Goal: Task Accomplishment & Management: Manage account settings

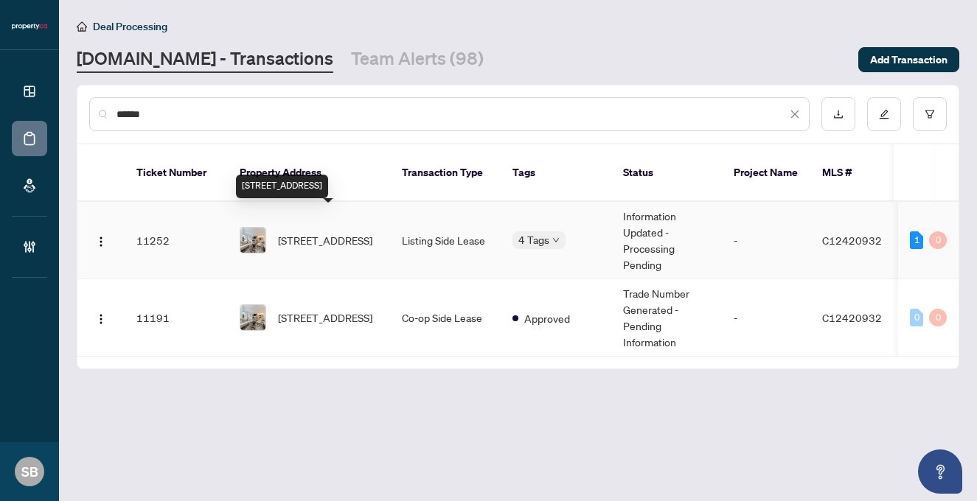
click at [333, 232] on span "[STREET_ADDRESS]" at bounding box center [325, 240] width 94 height 16
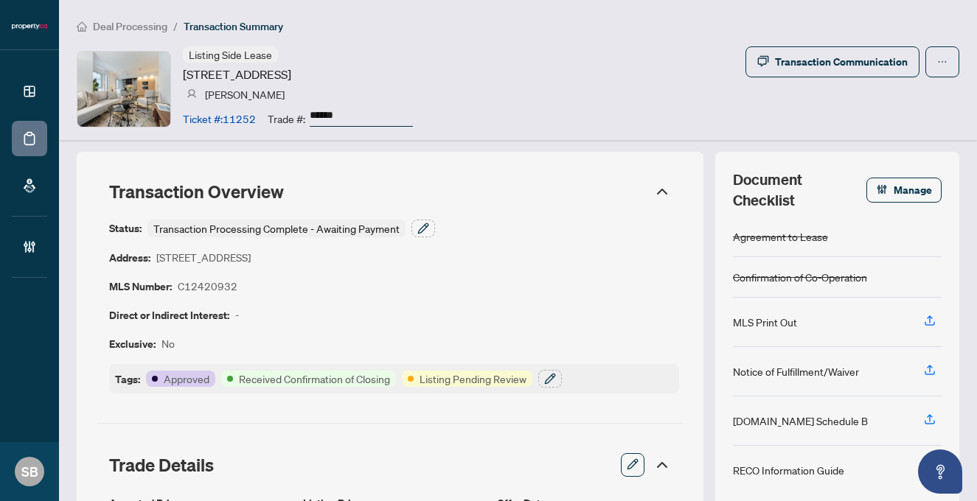
click at [125, 27] on span "Deal Processing" at bounding box center [130, 26] width 74 height 13
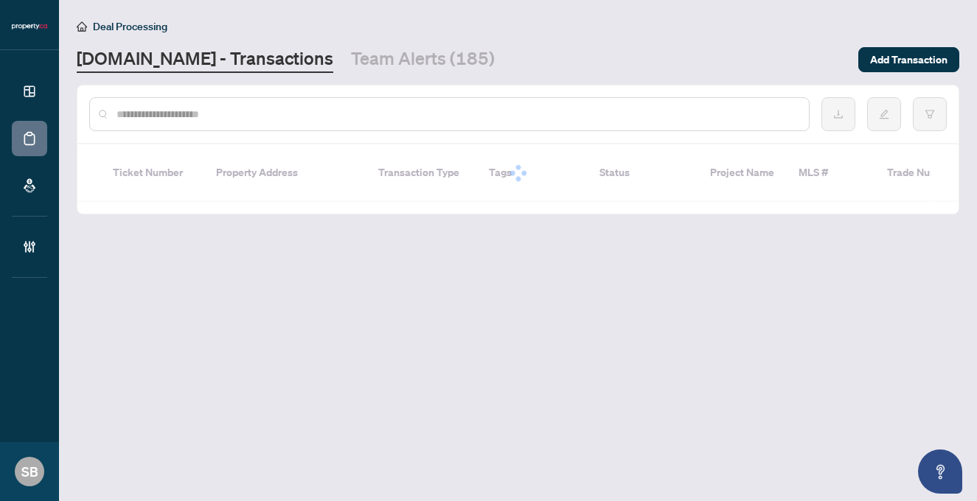
click at [258, 118] on input "text" at bounding box center [457, 114] width 681 height 16
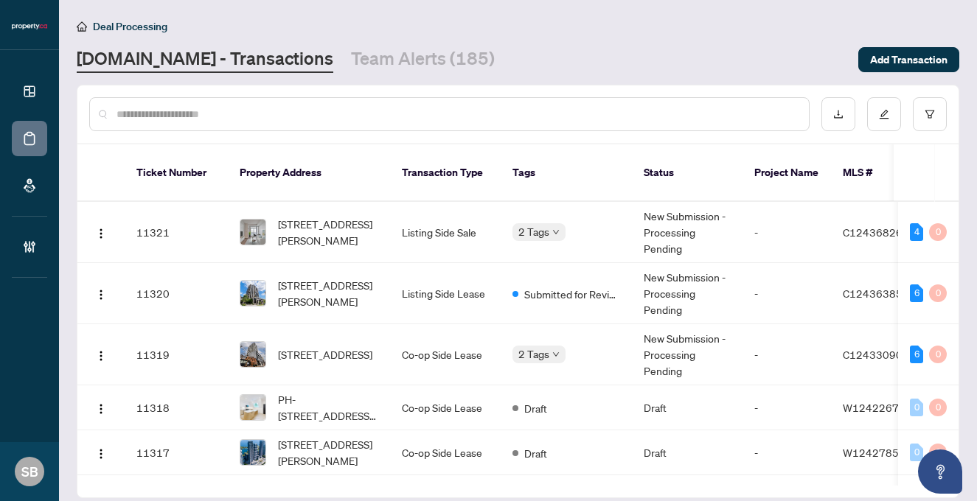
paste input "******"
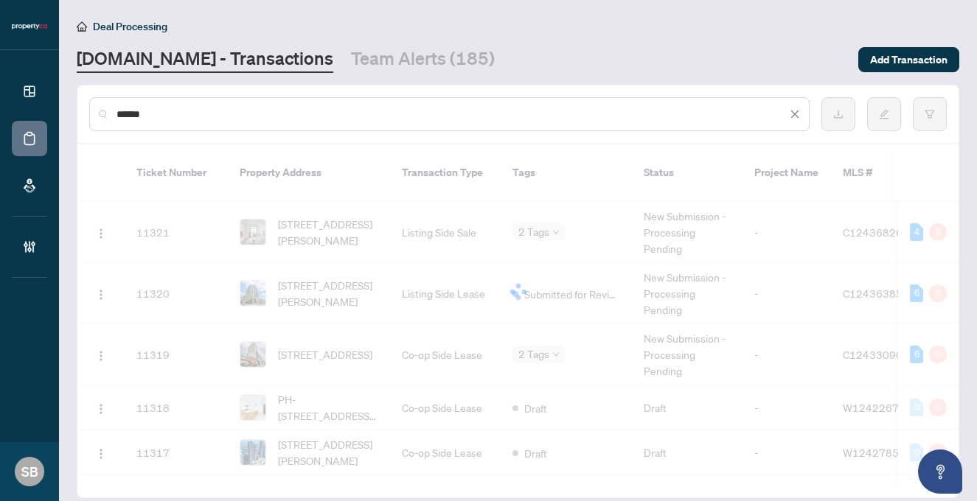
type input "******"
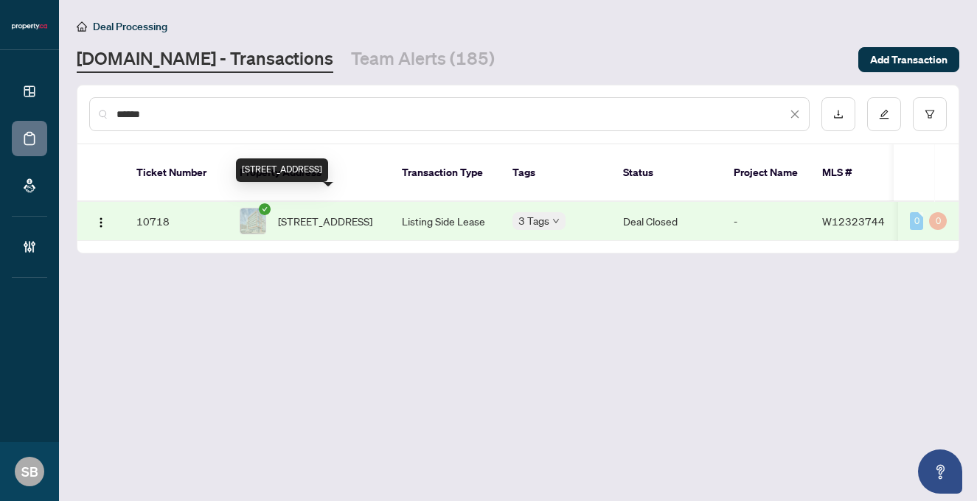
click at [364, 213] on span "822-1830 Bloor St, Toronto, Ontario M6P 0A2, Canada" at bounding box center [325, 221] width 94 height 16
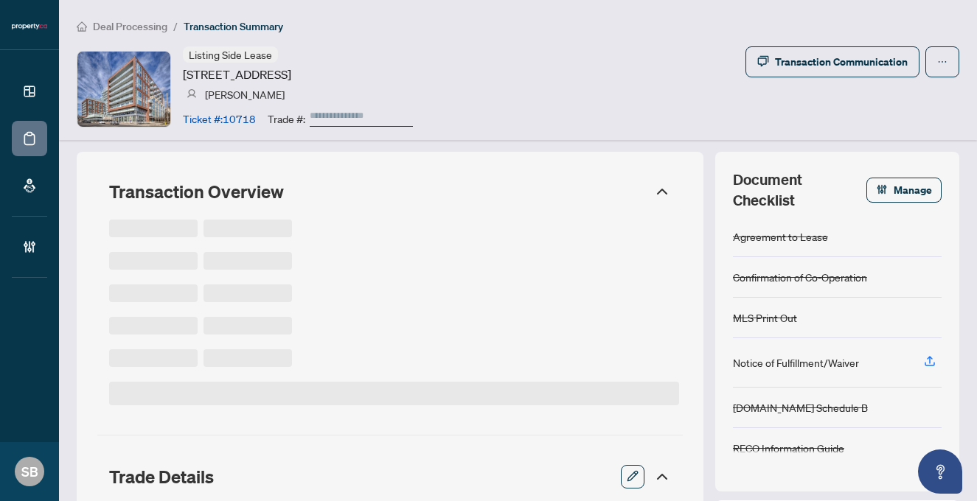
type input "******"
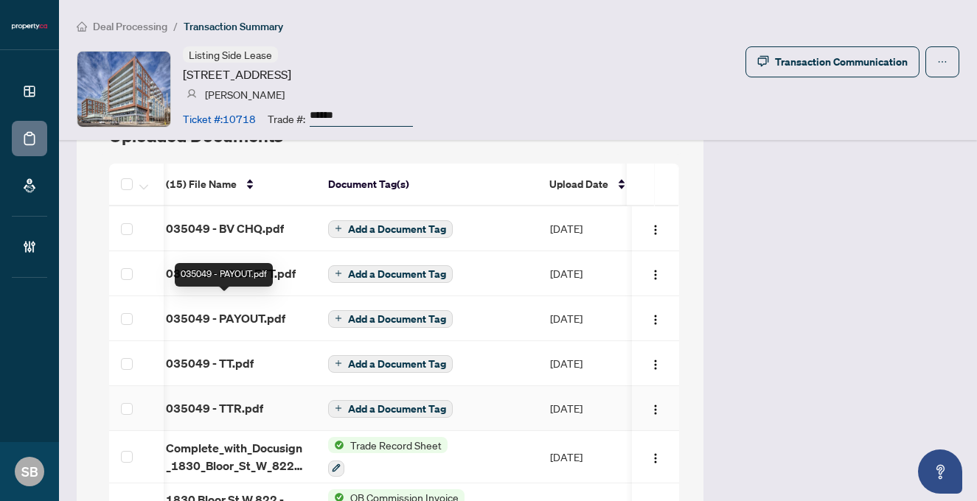
scroll to position [1201, 0]
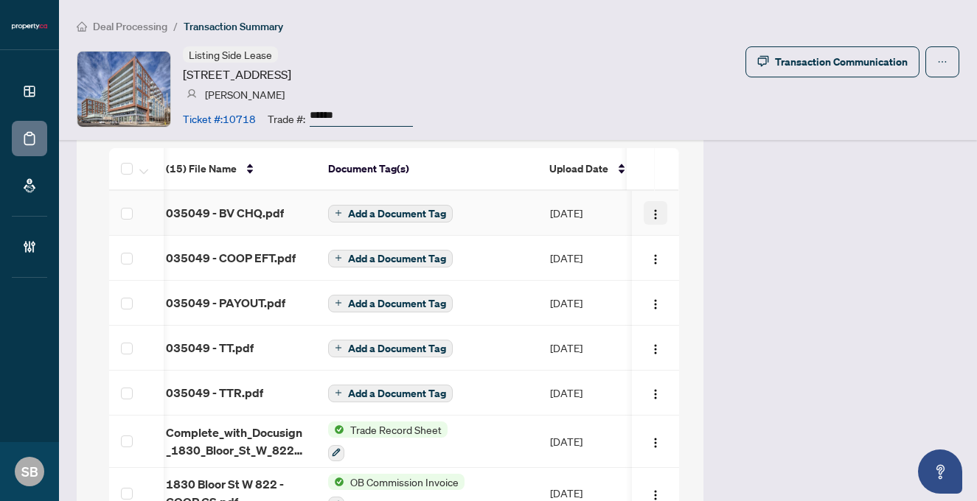
click at [658, 215] on img "button" at bounding box center [656, 215] width 12 height 12
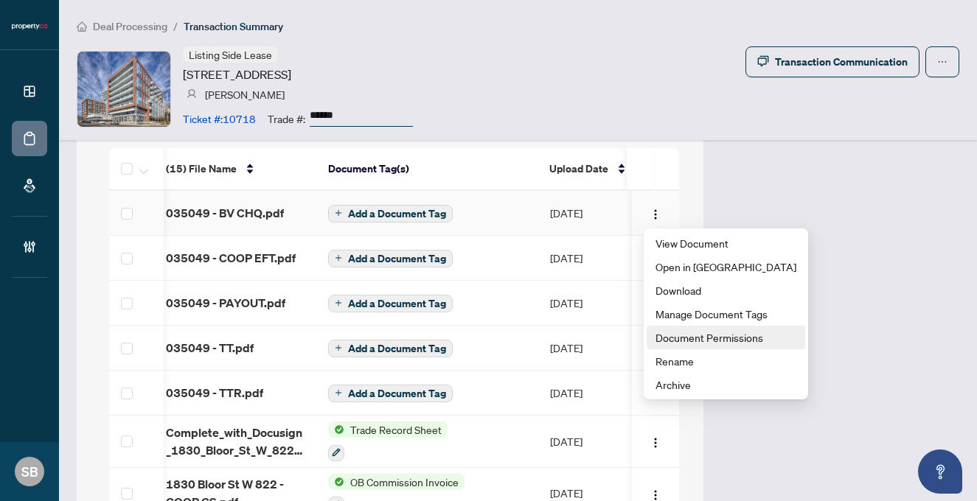
click at [678, 333] on span "Document Permissions" at bounding box center [726, 338] width 141 height 16
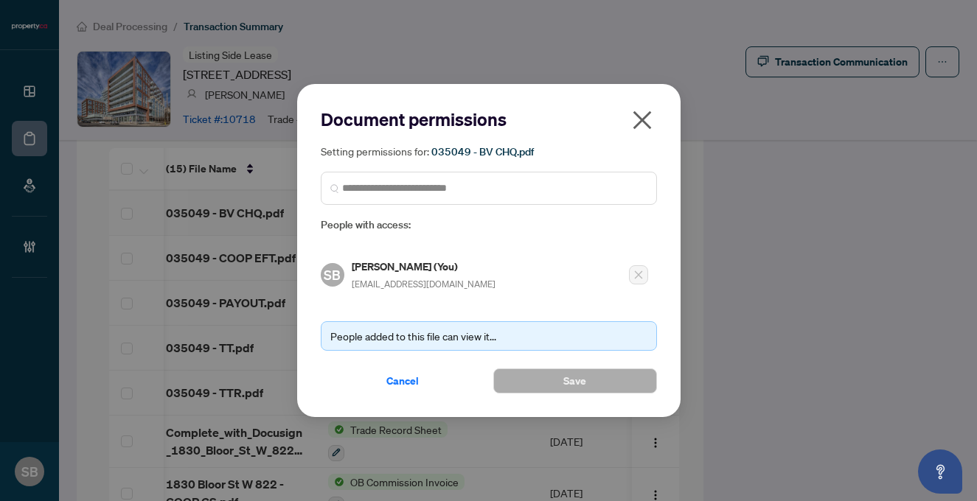
click at [643, 131] on icon "close" at bounding box center [642, 120] width 24 height 24
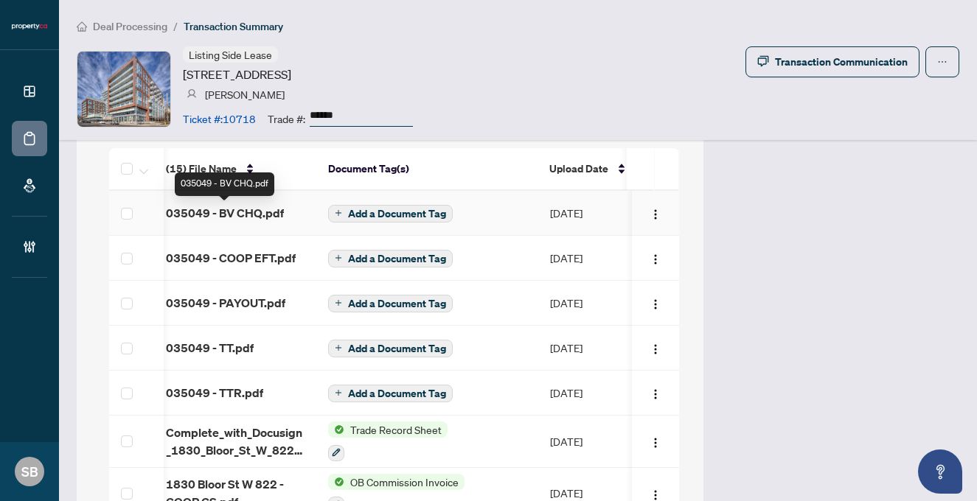
click at [261, 213] on span "035049 - BV CHQ.pdf" at bounding box center [225, 213] width 118 height 18
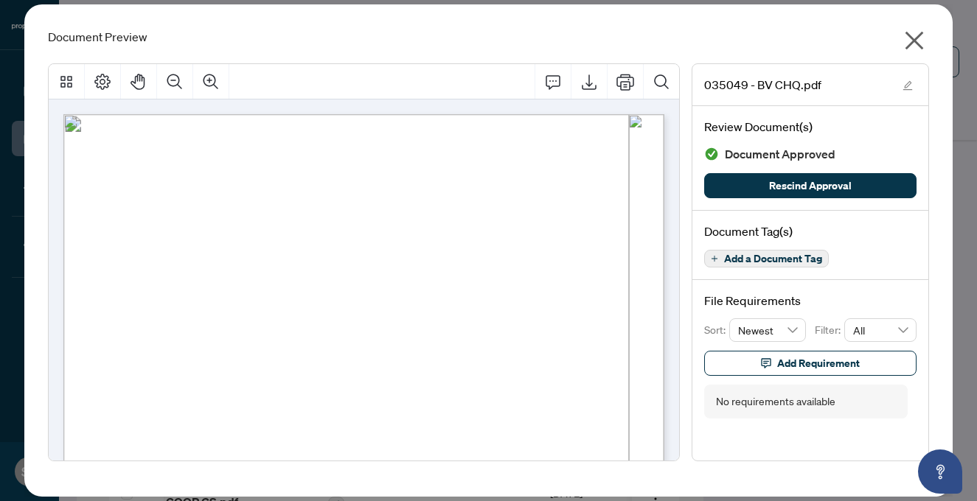
scroll to position [10, 0]
click at [912, 38] on icon "close" at bounding box center [914, 41] width 18 height 18
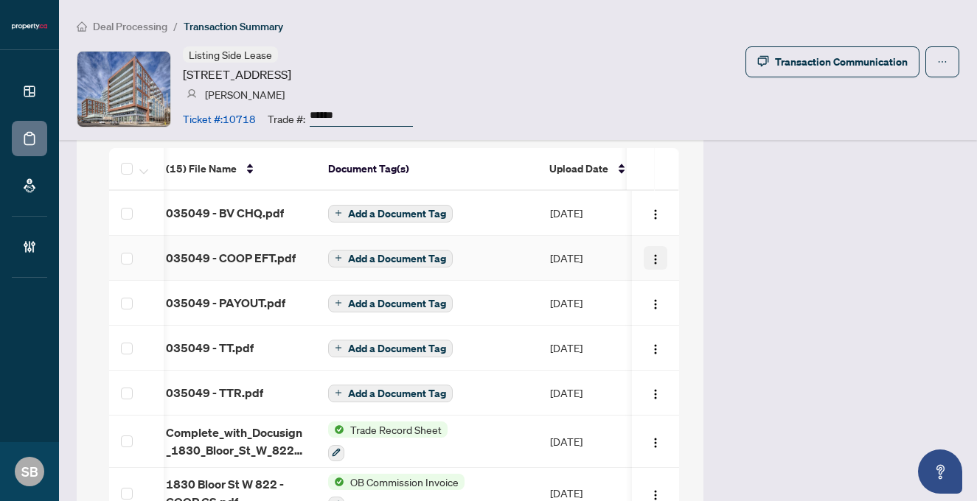
click at [650, 265] on img "button" at bounding box center [656, 260] width 12 height 12
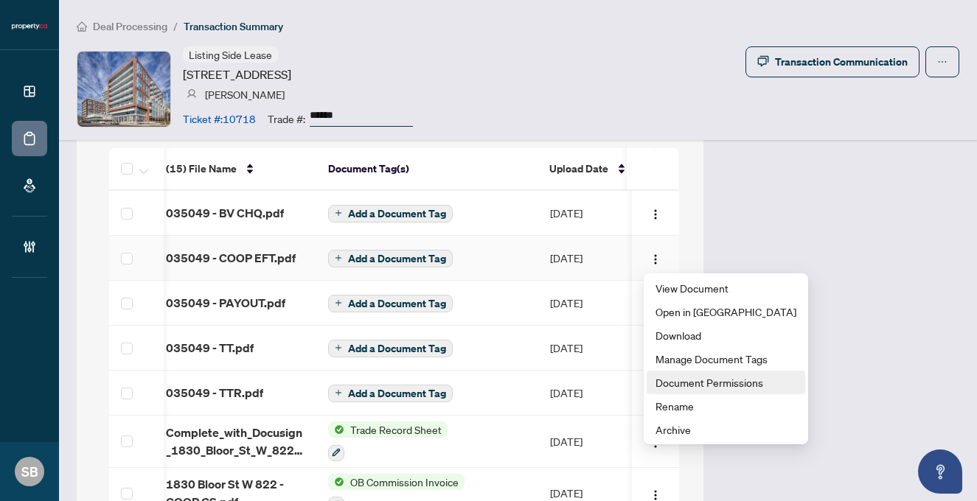
click at [695, 382] on span "Document Permissions" at bounding box center [726, 383] width 141 height 16
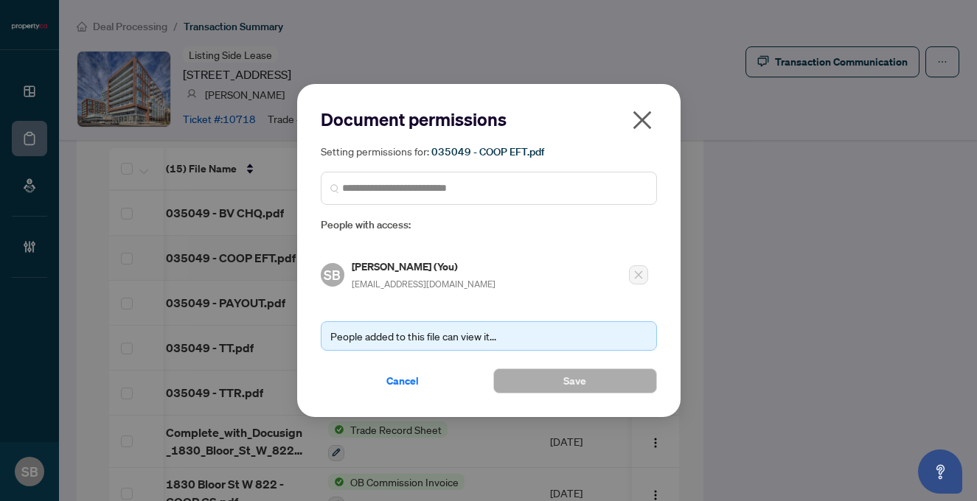
click at [644, 129] on icon "close" at bounding box center [642, 120] width 24 height 24
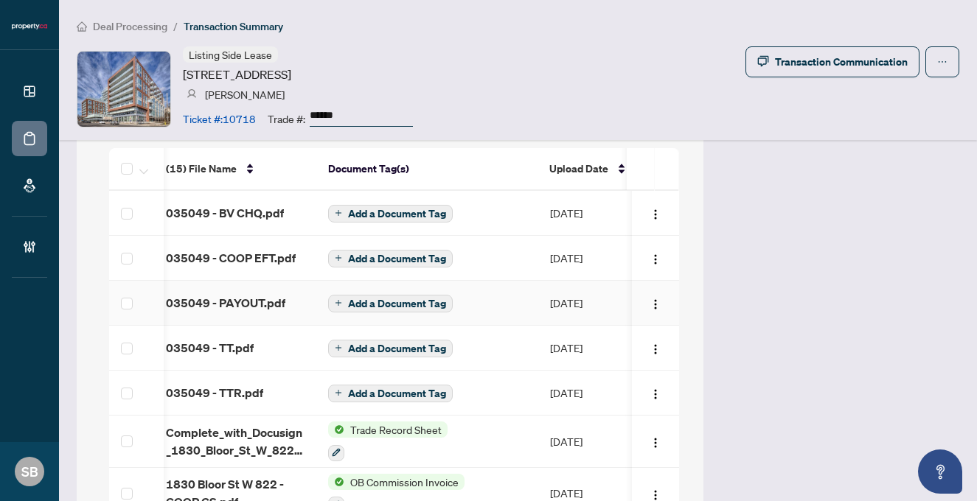
click at [563, 310] on td "Oct/07/2025" at bounding box center [589, 303] width 103 height 45
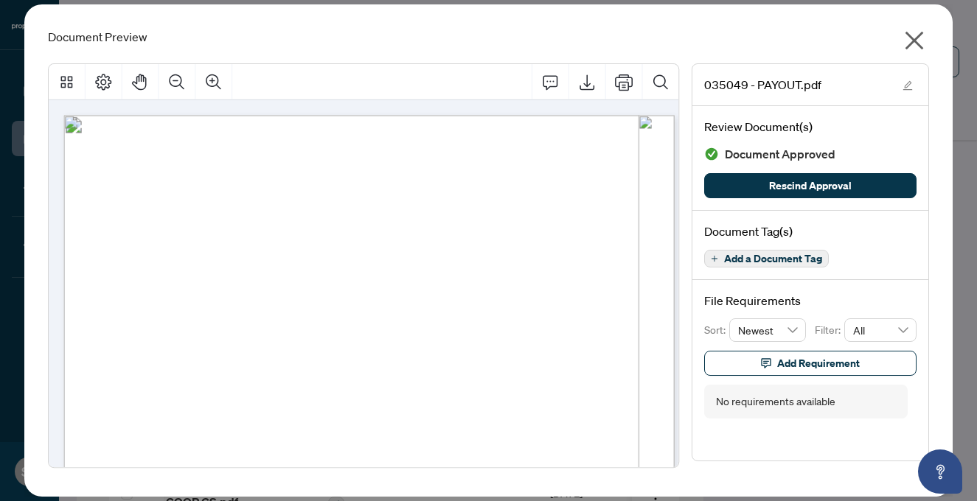
click at [920, 41] on icon "close" at bounding box center [915, 41] width 24 height 24
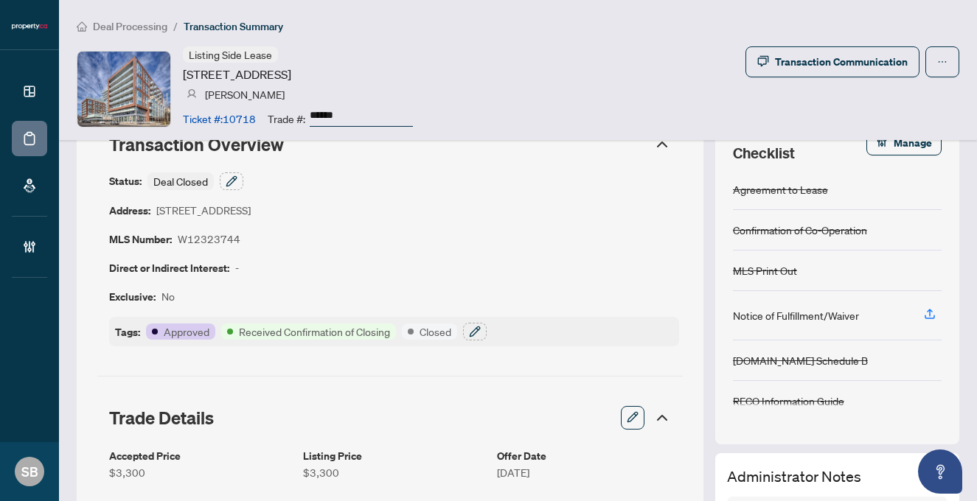
scroll to position [13, 0]
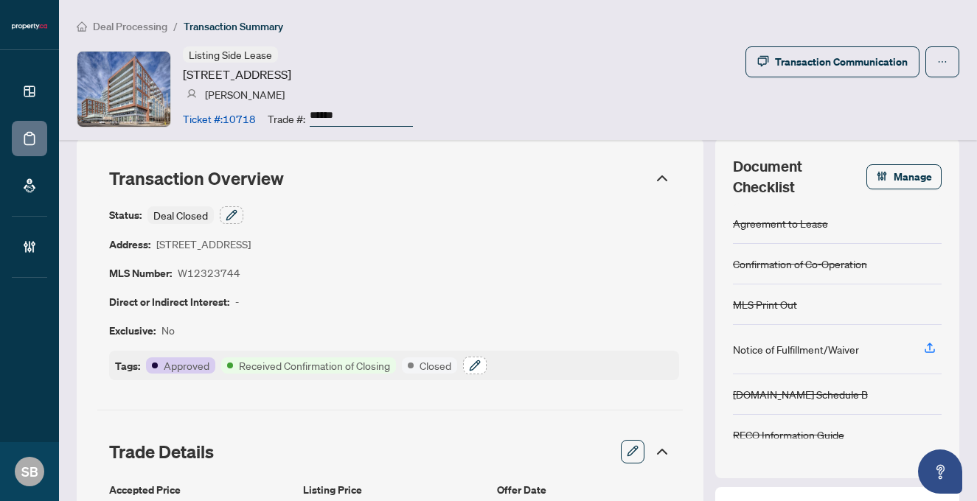
click at [474, 366] on icon "button" at bounding box center [475, 366] width 12 height 12
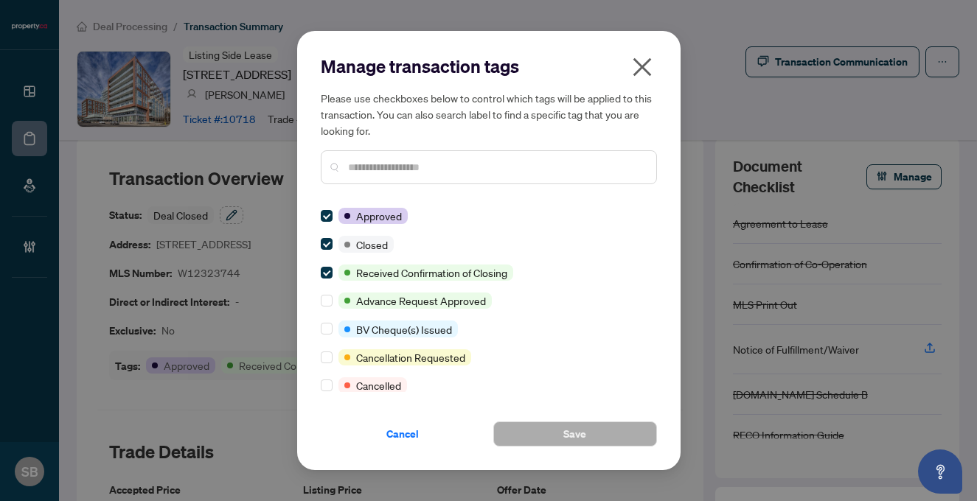
click at [654, 67] on button "button" at bounding box center [641, 71] width 29 height 32
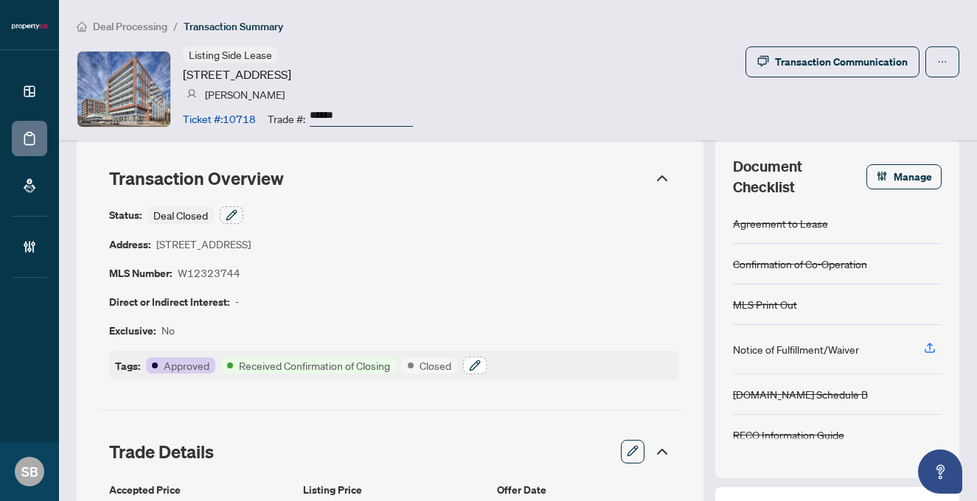
click at [470, 366] on icon "button" at bounding box center [475, 366] width 12 height 12
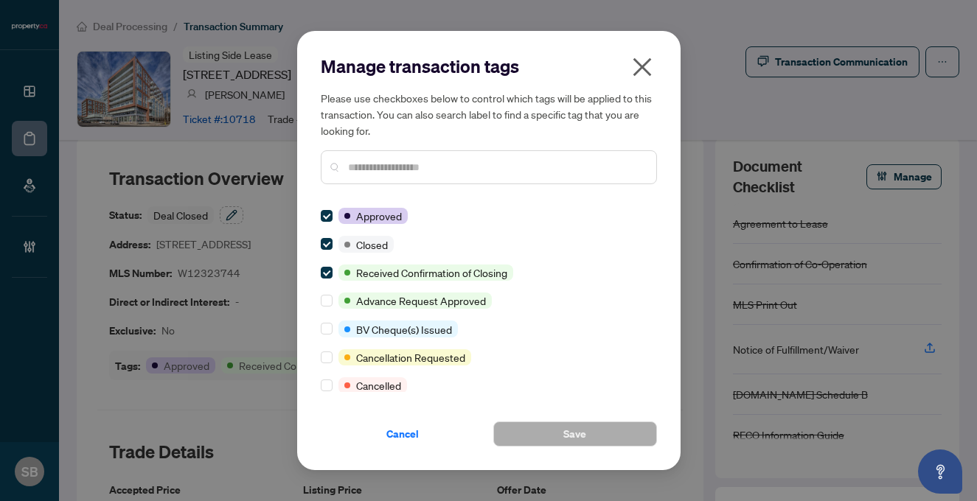
click at [428, 163] on input "text" at bounding box center [496, 167] width 296 height 16
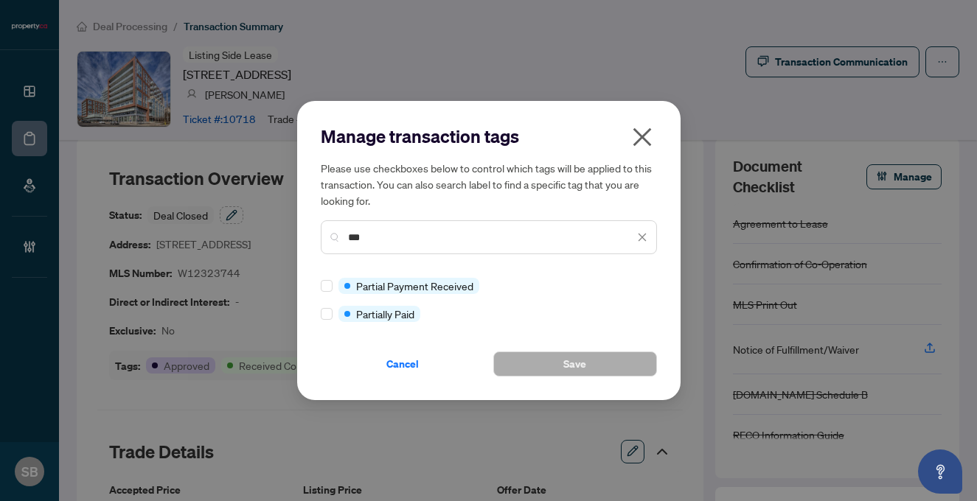
type input "***"
click at [645, 131] on icon "close" at bounding box center [642, 137] width 18 height 18
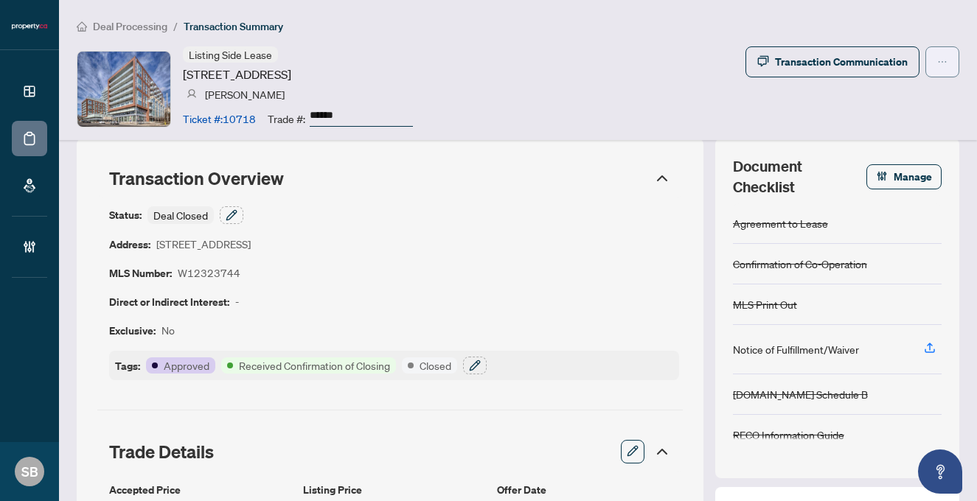
click at [948, 57] on button "button" at bounding box center [942, 61] width 34 height 31
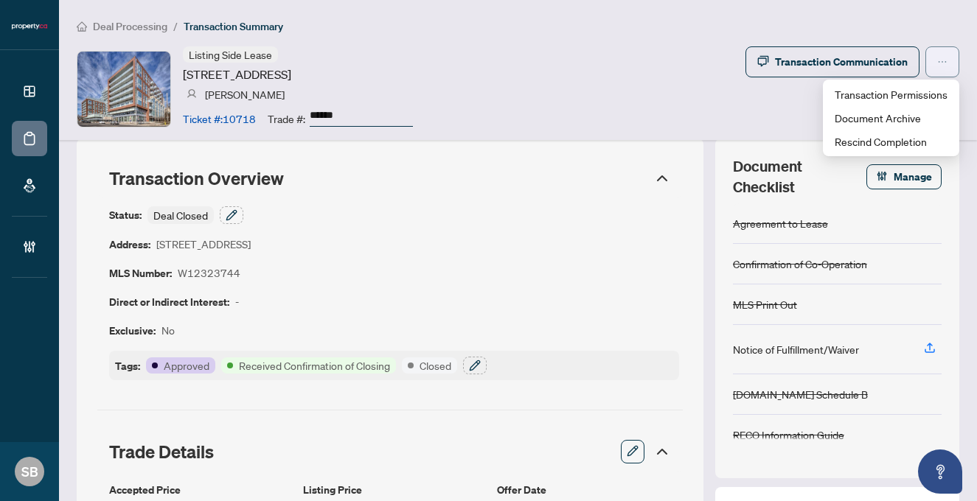
click at [950, 59] on button "button" at bounding box center [942, 61] width 34 height 31
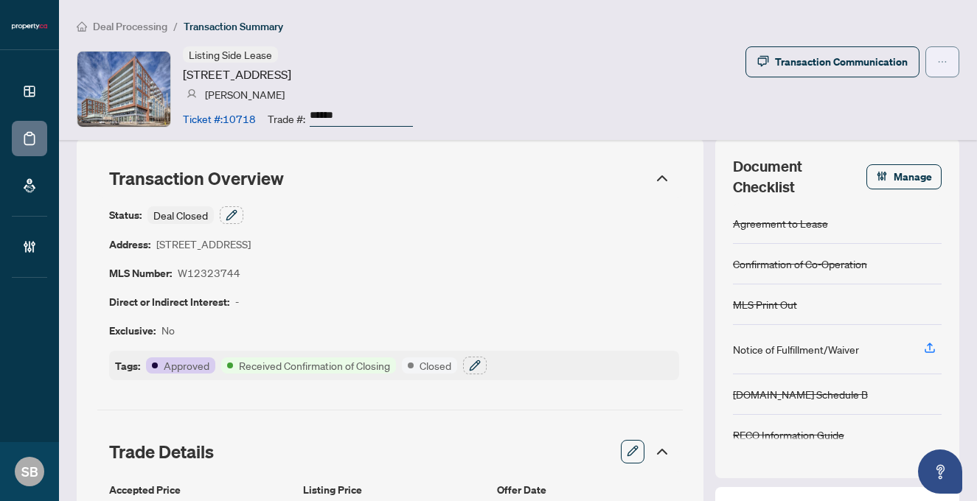
click at [941, 58] on icon "ellipsis" at bounding box center [942, 62] width 10 height 10
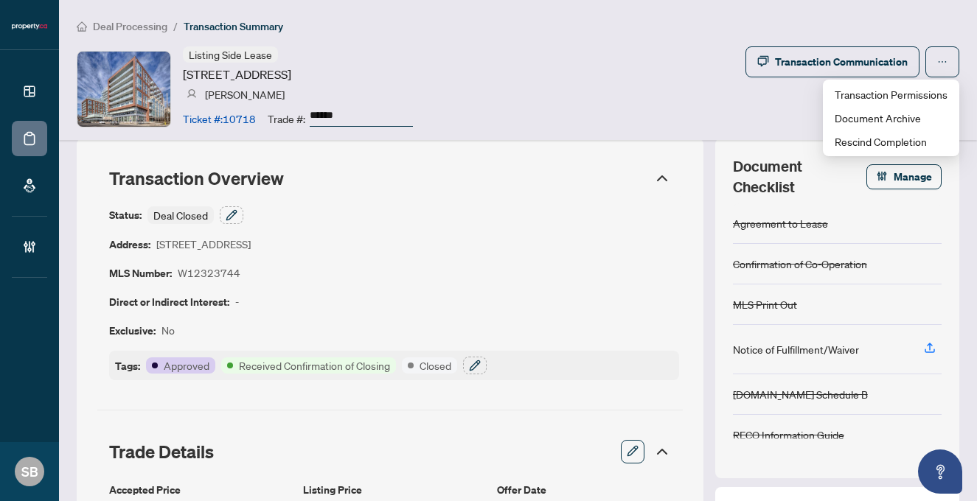
click at [588, 99] on div "Listing Side Lease 1830 Bloor St, Toronto, Ontario M6P 0A2, Canada Chris Craddo…" at bounding box center [518, 88] width 883 height 85
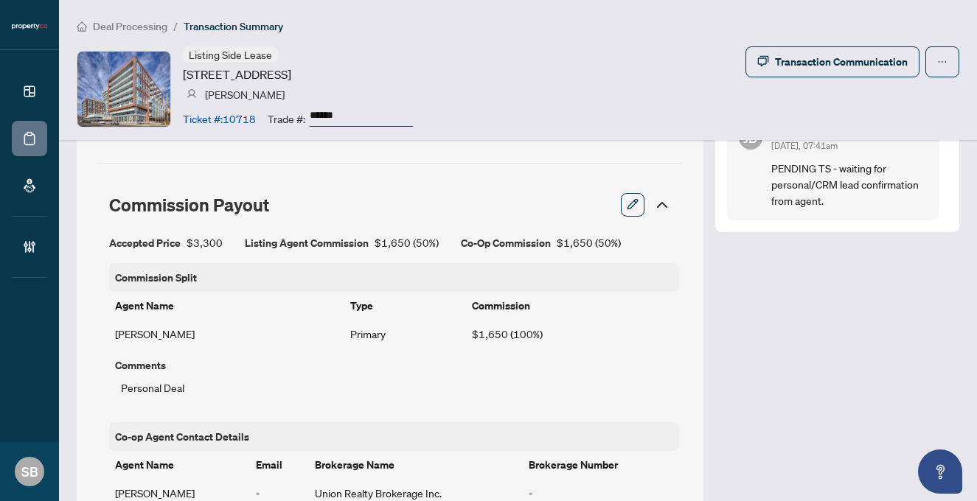
scroll to position [611, 0]
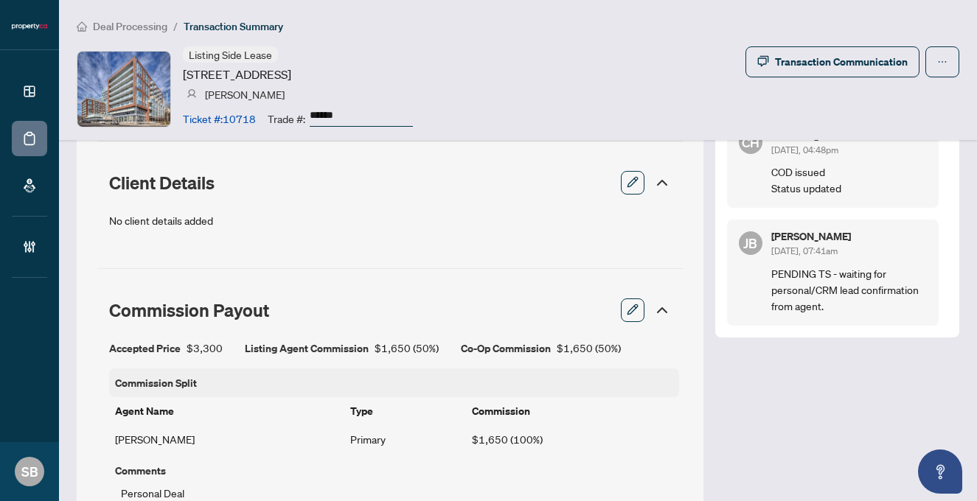
click at [122, 24] on span "Deal Processing" at bounding box center [130, 26] width 74 height 13
